Goal: Task Accomplishment & Management: Complete application form

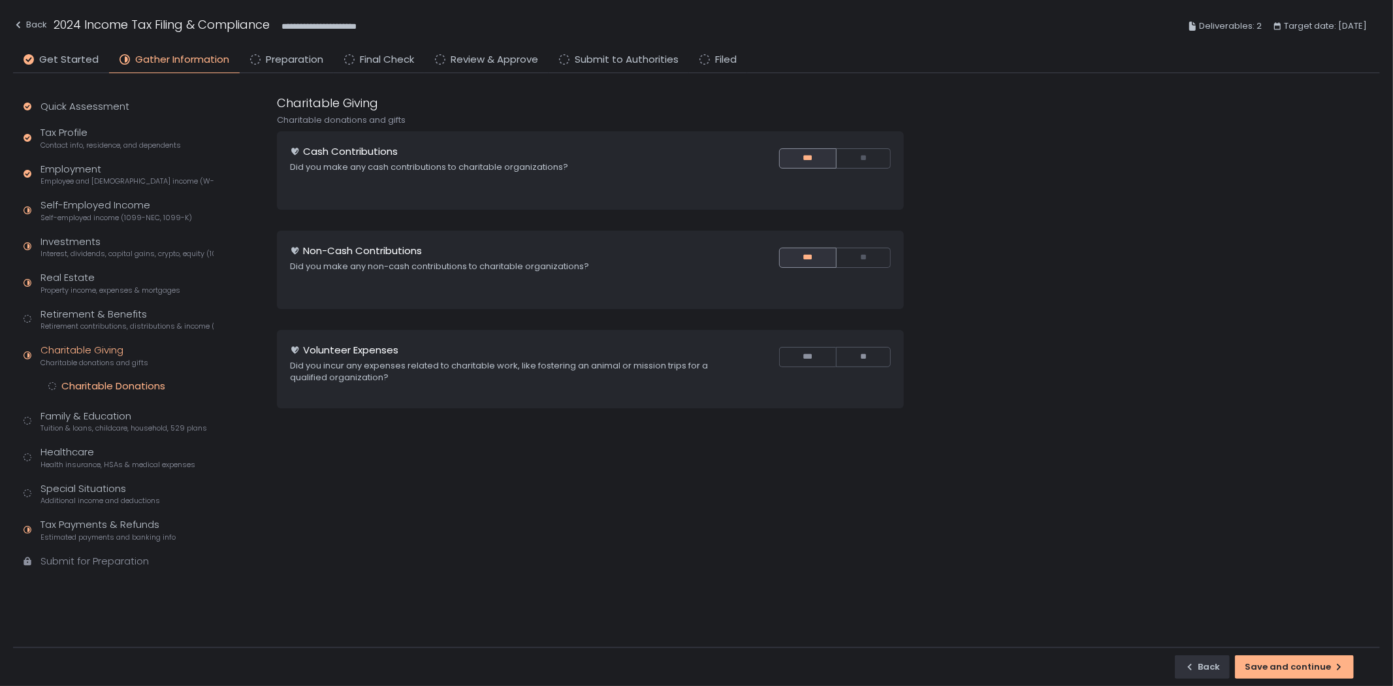
click at [89, 383] on div "Charitable Donations" at bounding box center [113, 385] width 104 height 13
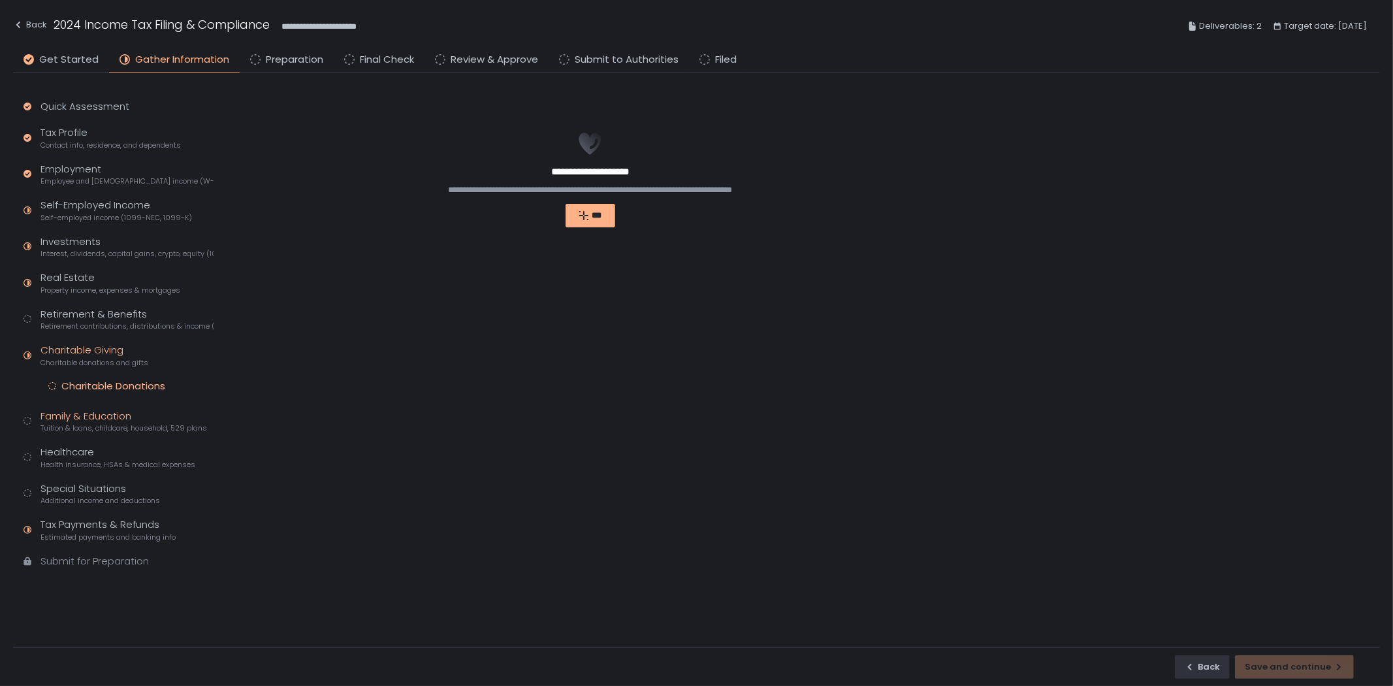
click at [94, 415] on div "Family & Education Tuition & loans, childcare, household, 529 plans" at bounding box center [123, 421] width 167 height 25
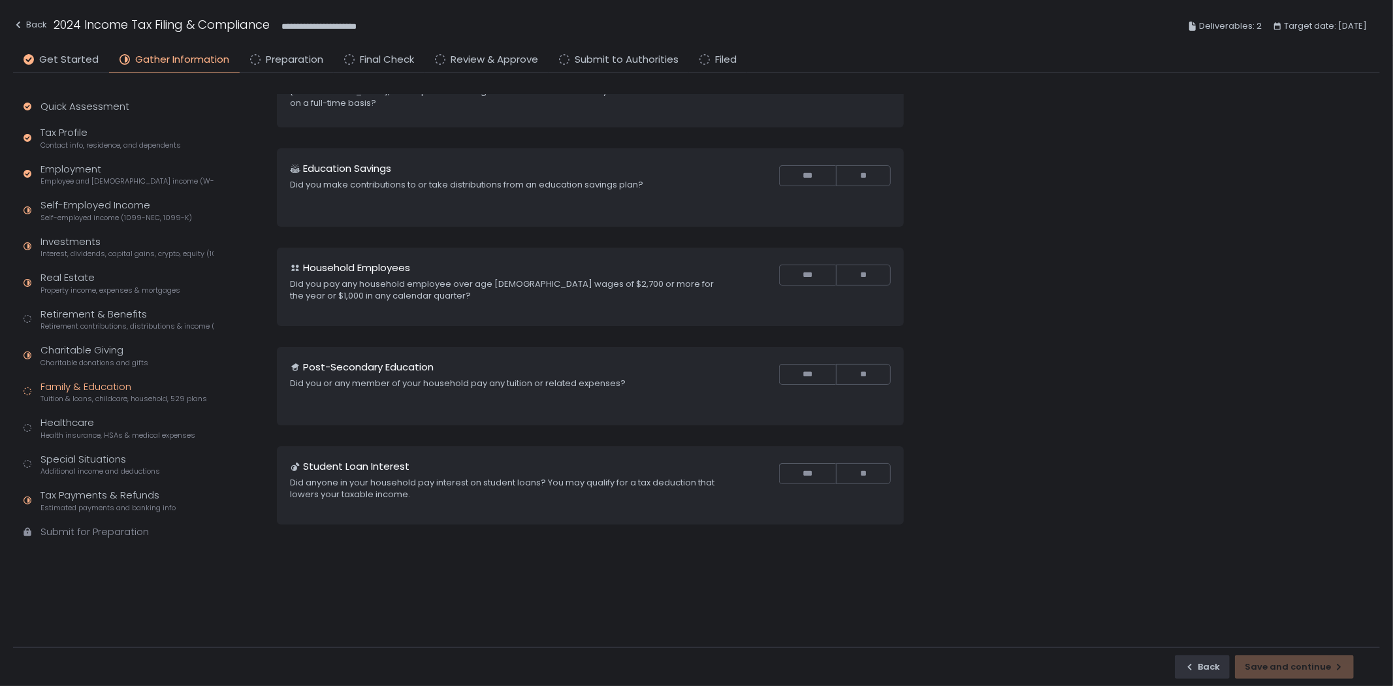
scroll to position [89, 0]
click at [104, 437] on span "Health insurance, HSAs & medical expenses" at bounding box center [117, 435] width 155 height 10
click at [105, 432] on span "Health insurance, HSAs & medical expenses" at bounding box center [117, 435] width 155 height 10
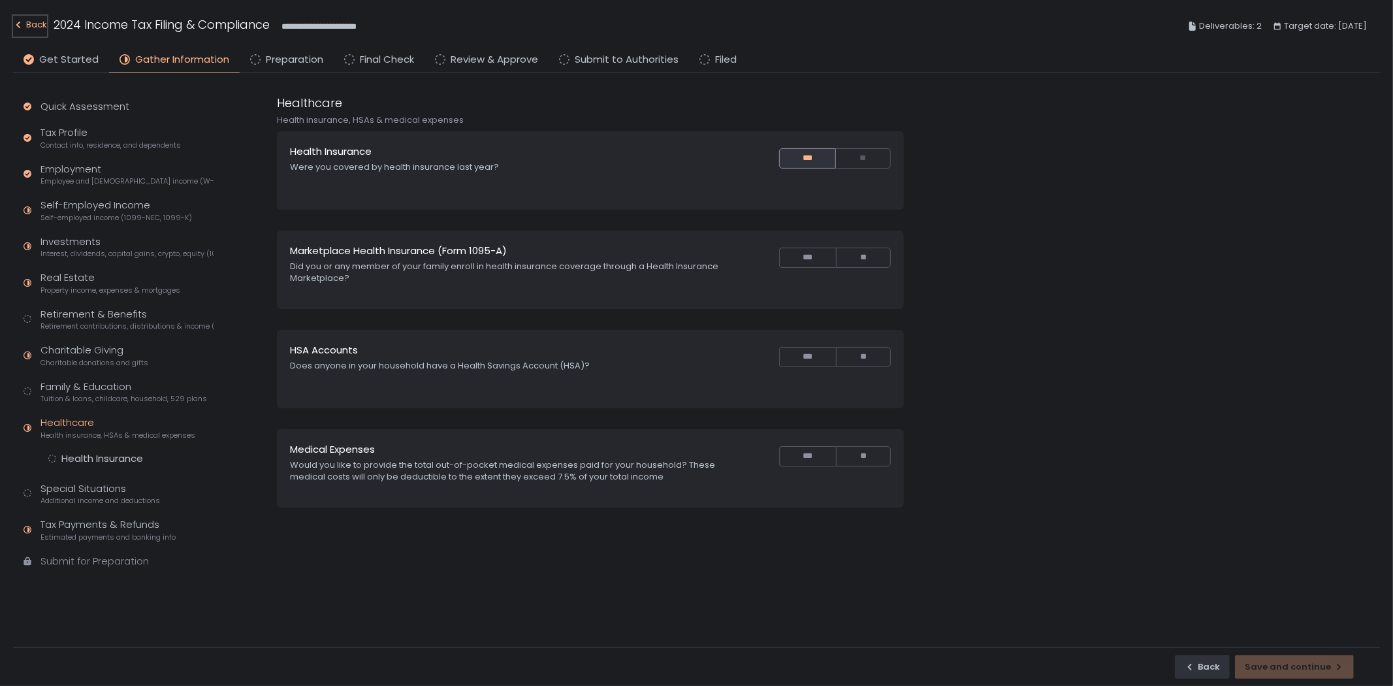
click at [44, 25] on div "Back" at bounding box center [30, 25] width 34 height 16
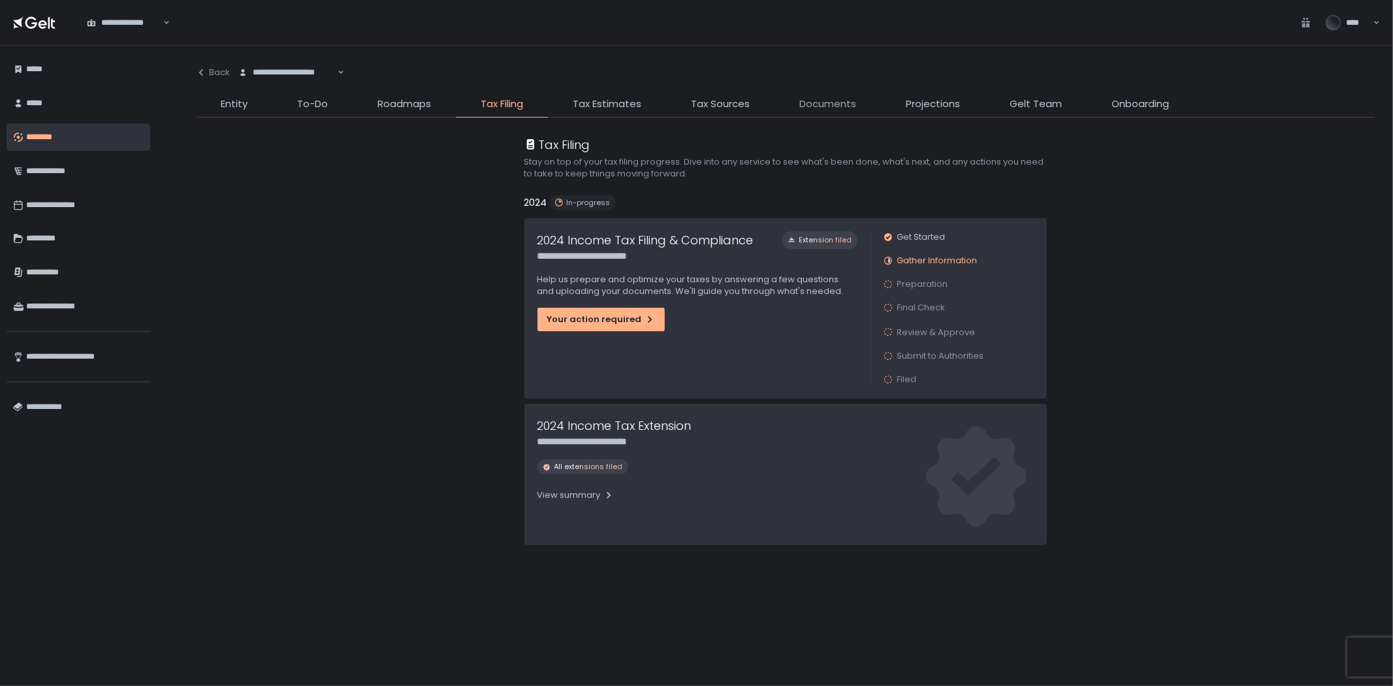
click at [835, 104] on span "Documents" at bounding box center [827, 104] width 57 height 15
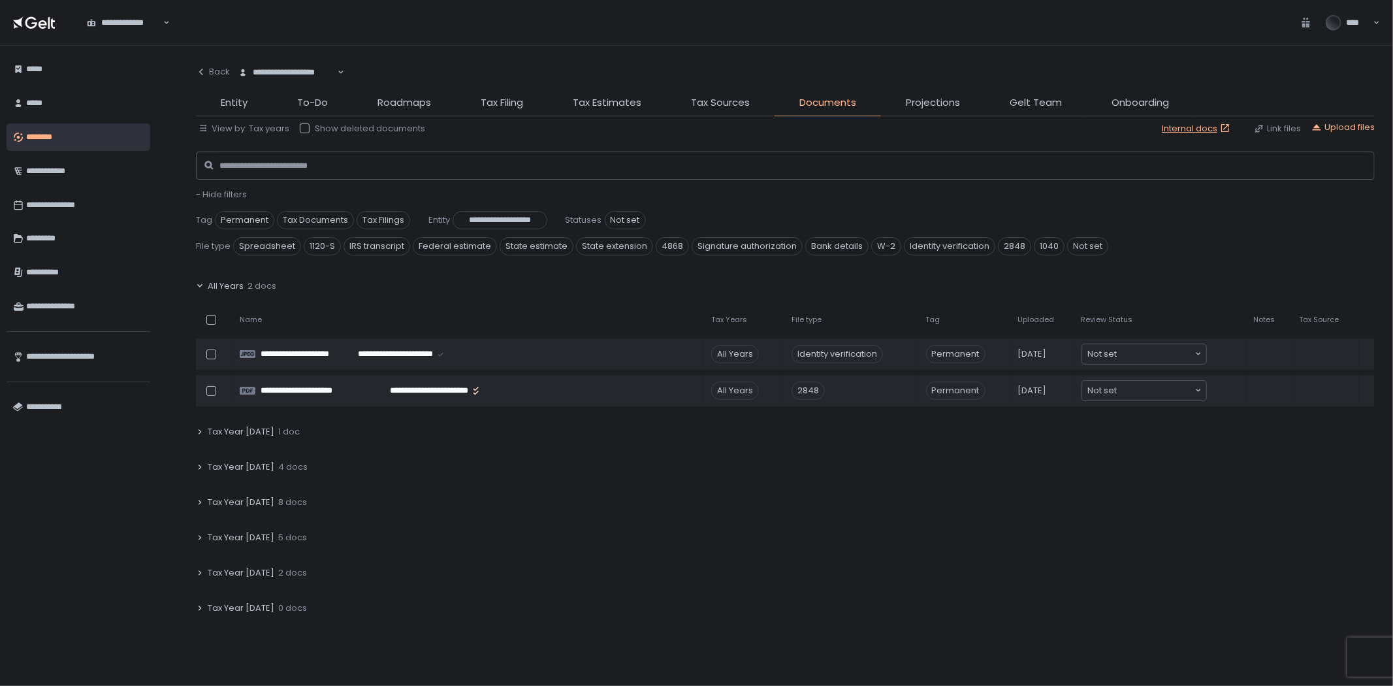
click at [308, 500] on div "Tax Year [DATE] 8 docs" at bounding box center [785, 502] width 1179 height 30
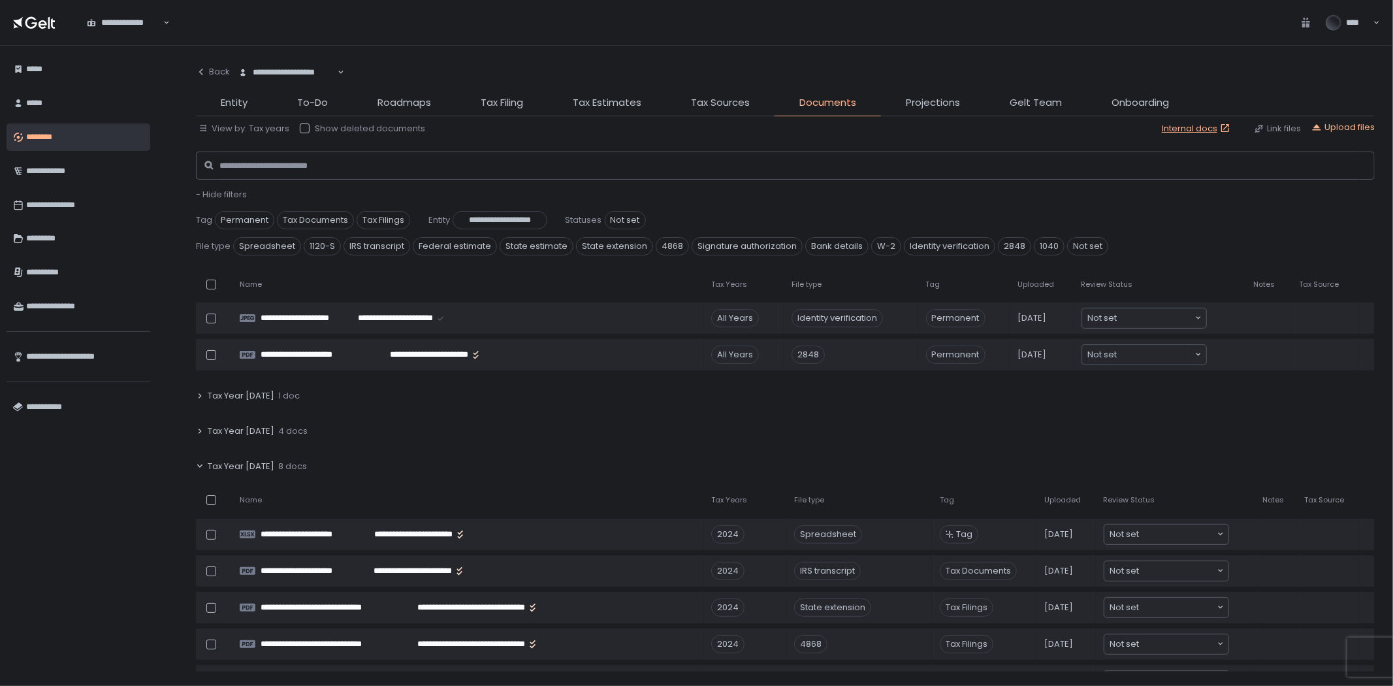
scroll to position [217, 0]
